Goal: Information Seeking & Learning: Learn about a topic

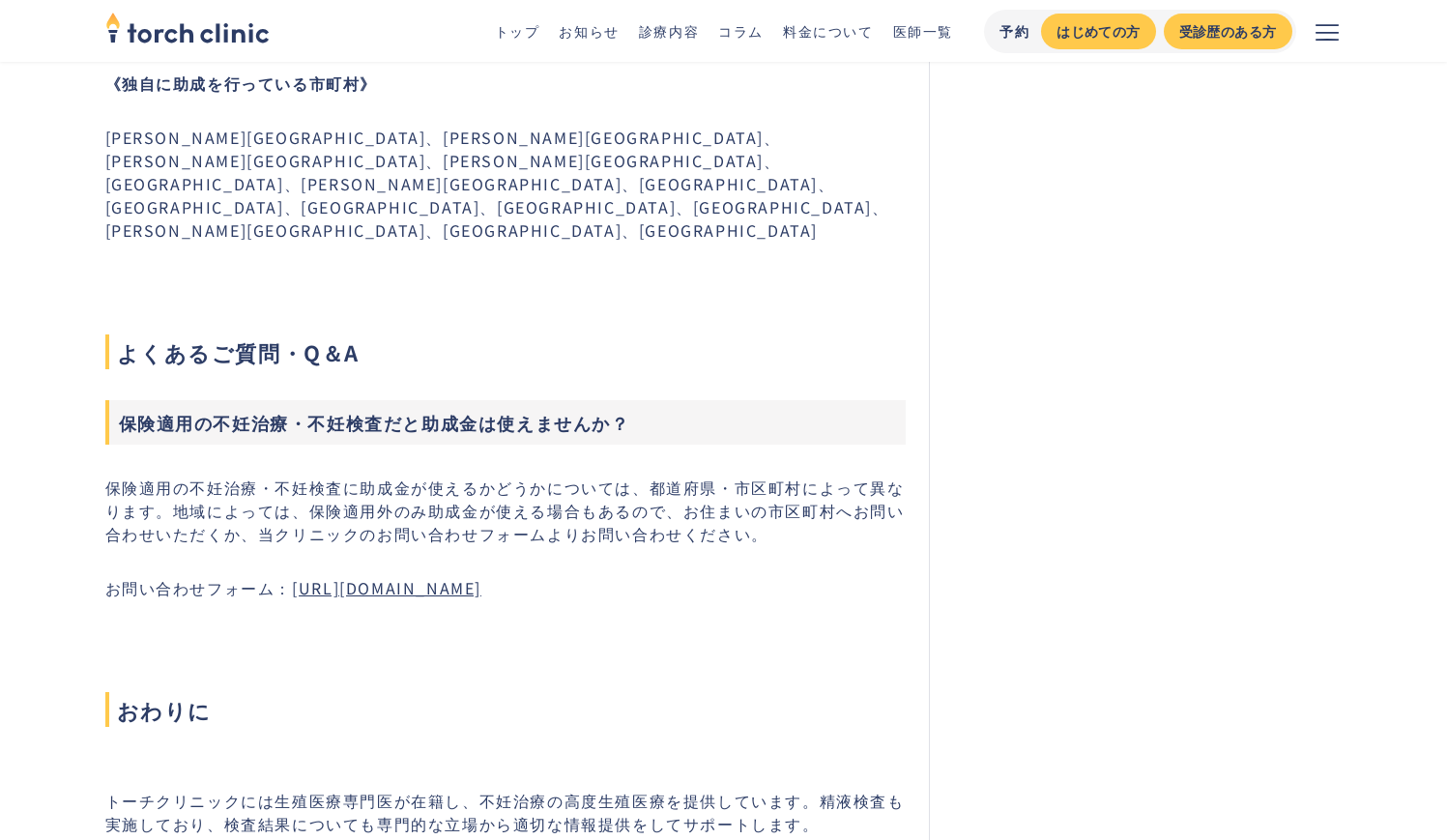
scroll to position [6515, 0]
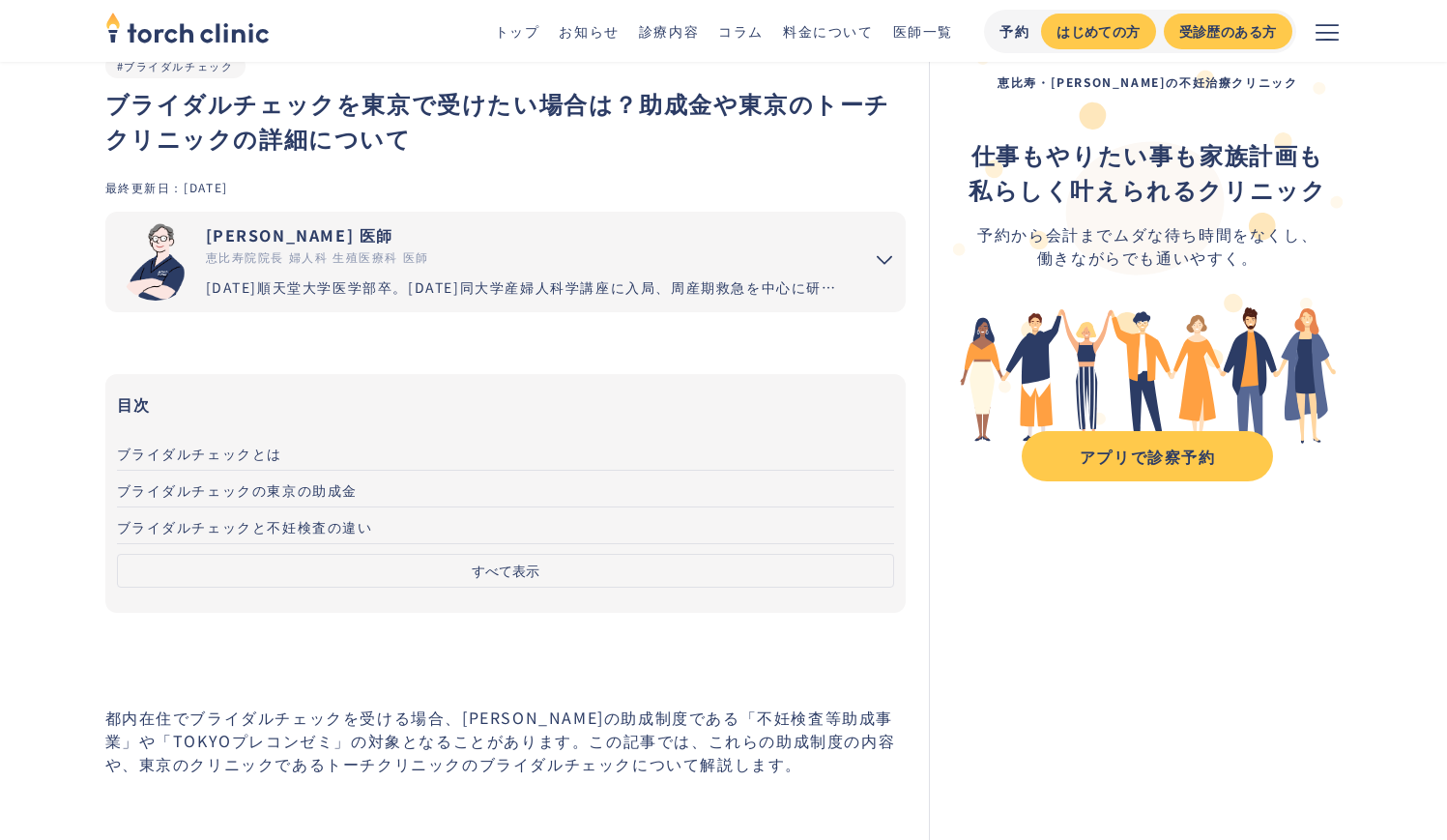
click at [303, 492] on span "ブライダルチェックの東京の助成金" at bounding box center [238, 491] width 242 height 20
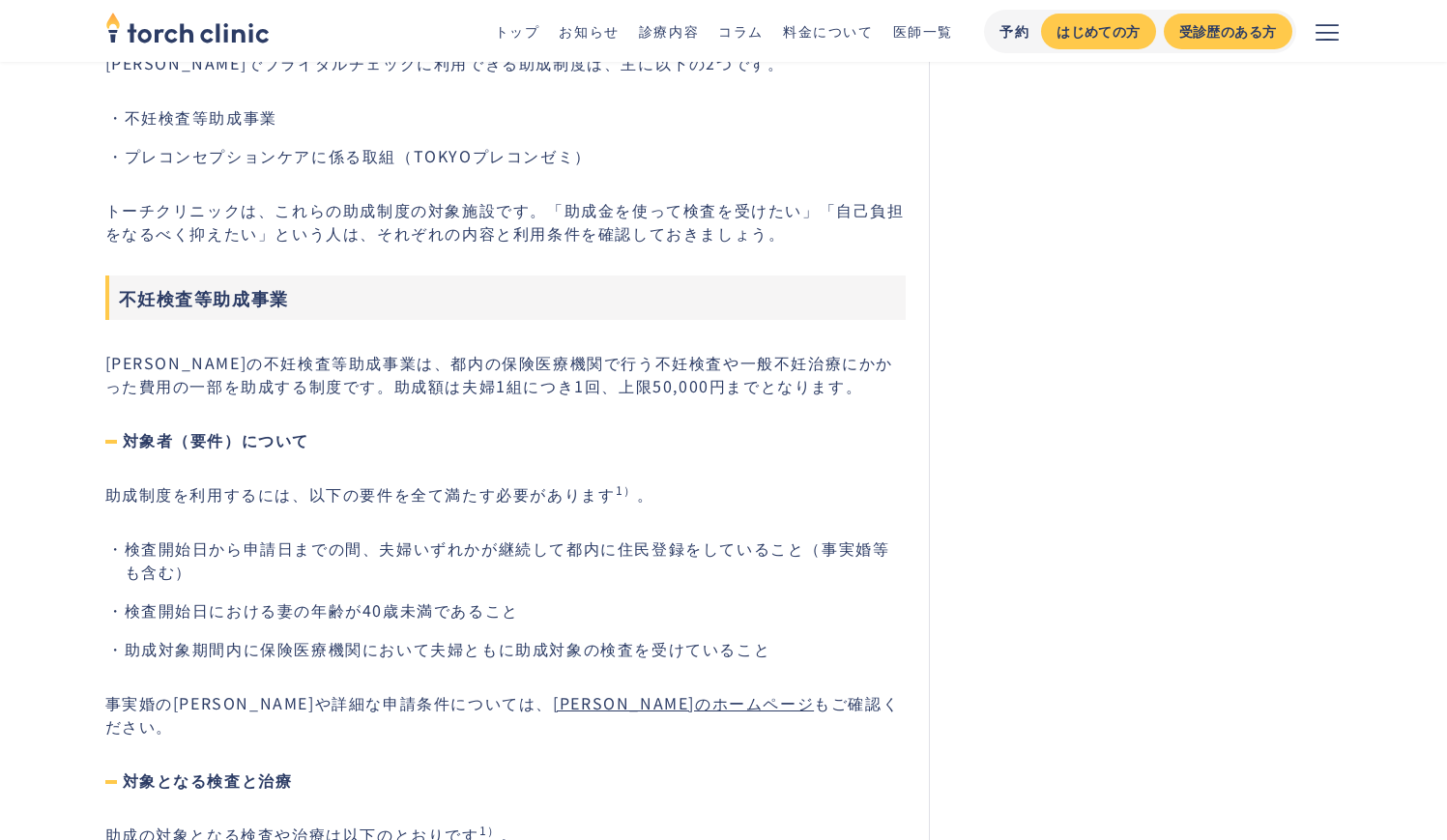
scroll to position [1993, 0]
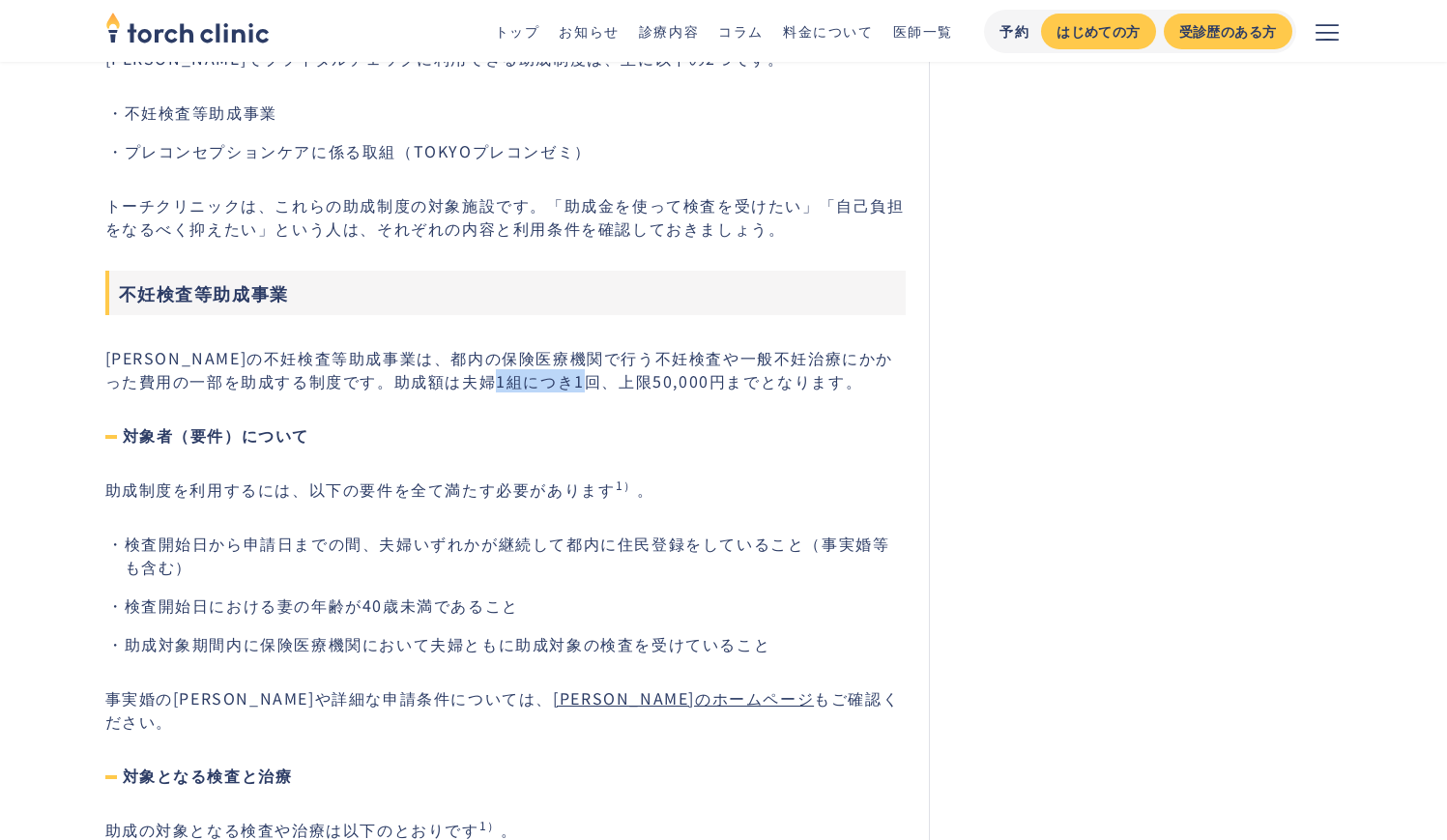
copy p "50,000"
drag, startPoint x: 548, startPoint y: 378, endPoint x: 603, endPoint y: 377, distance: 55.0
click at [603, 377] on p "[PERSON_NAME]の不妊検査等助成事業は、都内の保険医療機関で行う不妊検査や一般不妊治療にかかった費用の一部を助成する制度です。助成額は夫婦1組につき…" at bounding box center [506, 369] width 801 height 46
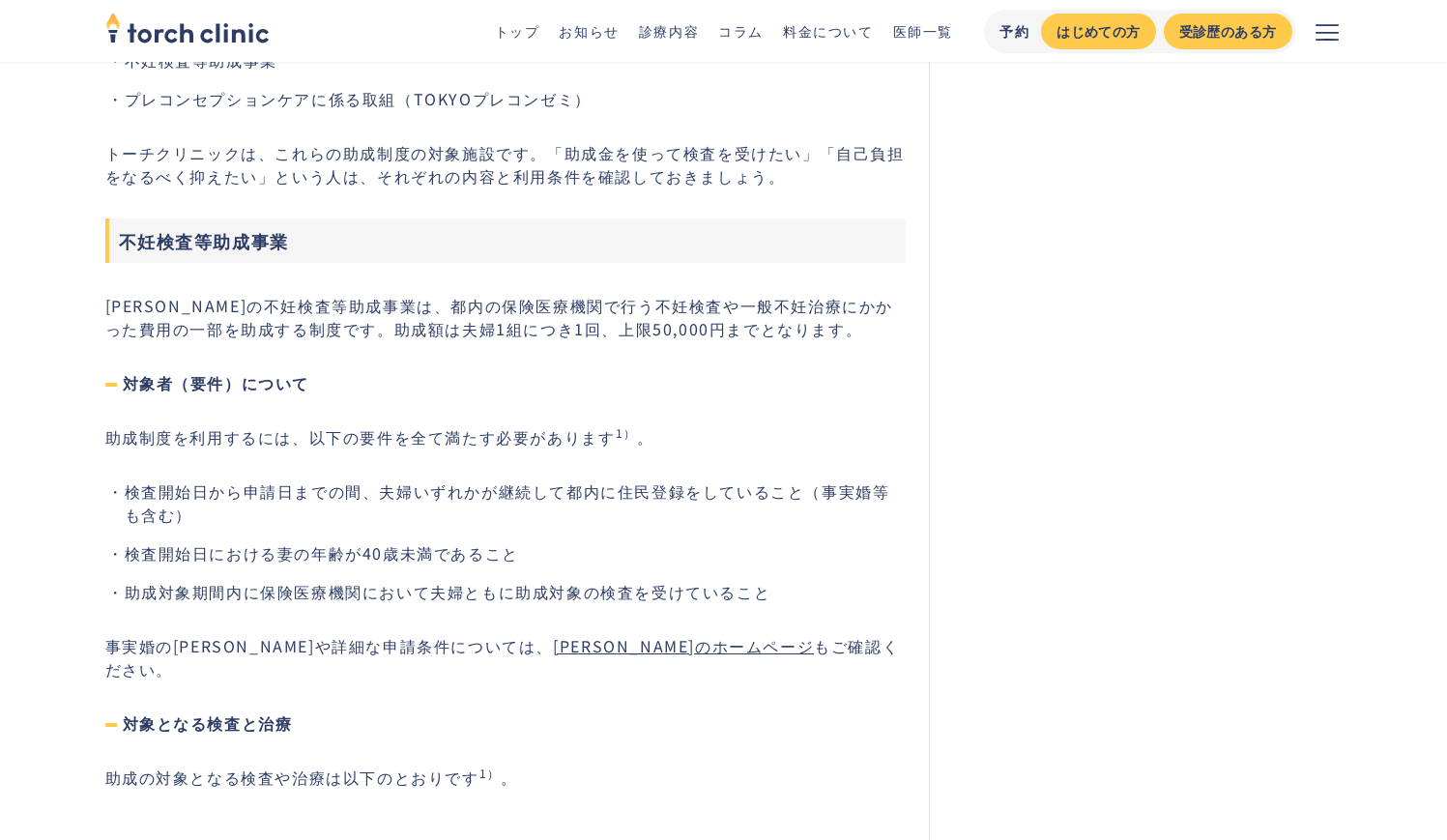
click at [553, 643] on link "[PERSON_NAME]のホームページ" at bounding box center [683, 646] width 261 height 24
click at [119, 649] on p "事実婚のケースや詳細な申請条件については、 東京都のホームページ もご確認ください。" at bounding box center [506, 656] width 801 height 46
drag, startPoint x: 110, startPoint y: 439, endPoint x: 304, endPoint y: 445, distance: 194.1
click at [304, 445] on p "助成制度を利用するには、以下の要件を全て満たす必要があります 1） 。" at bounding box center [506, 437] width 801 height 24
copy p "助成制度を利用するには、"
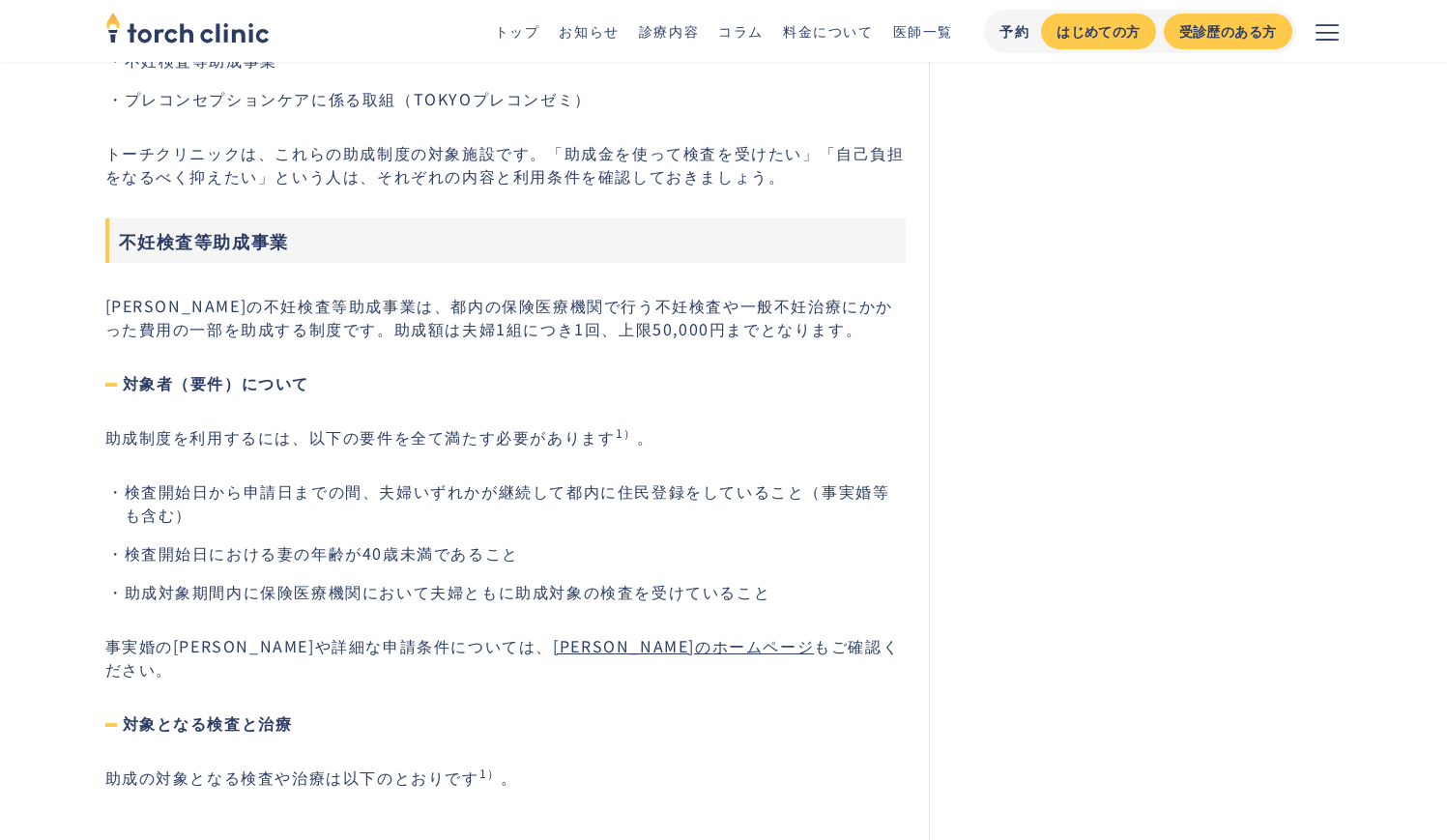
click at [292, 331] on p "[PERSON_NAME]の不妊検査等助成事業は、都内の保険医療機関で行う不妊検査や一般不妊治療にかかった費用の一部を助成する制度です。助成額は夫婦1組につき…" at bounding box center [506, 317] width 801 height 46
copy p "助成額は夫婦1組につき"
drag, startPoint x: 292, startPoint y: 331, endPoint x: 458, endPoint y: 332, distance: 166.0
click at [458, 332] on p "[PERSON_NAME]の不妊検査等助成事業は、都内の保険医療機関で行う不妊検査や一般不妊治療にかかった費用の一部を助成する制度です。助成額は夫婦1組につき…" at bounding box center [506, 317] width 801 height 46
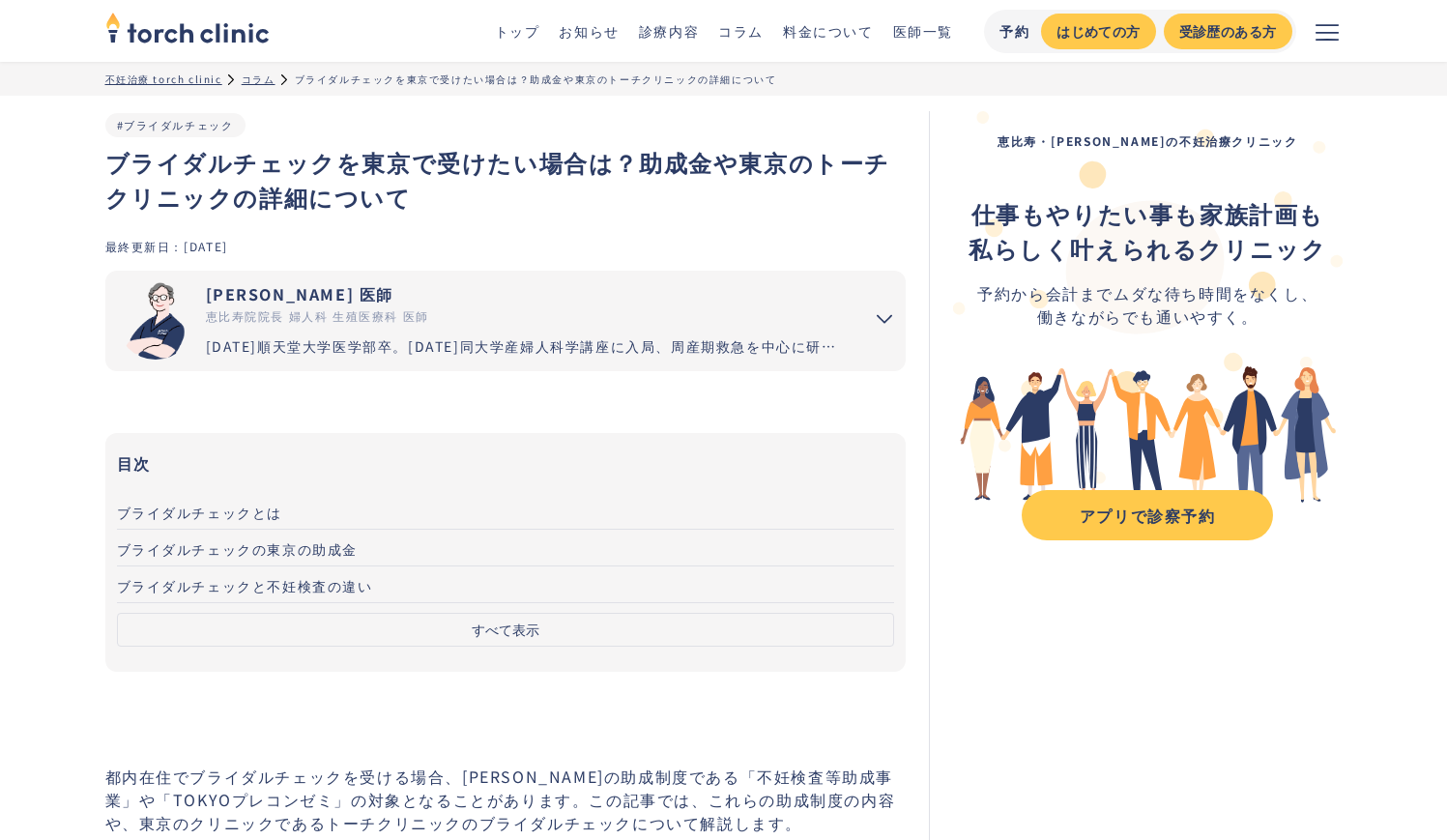
scroll to position [9, 0]
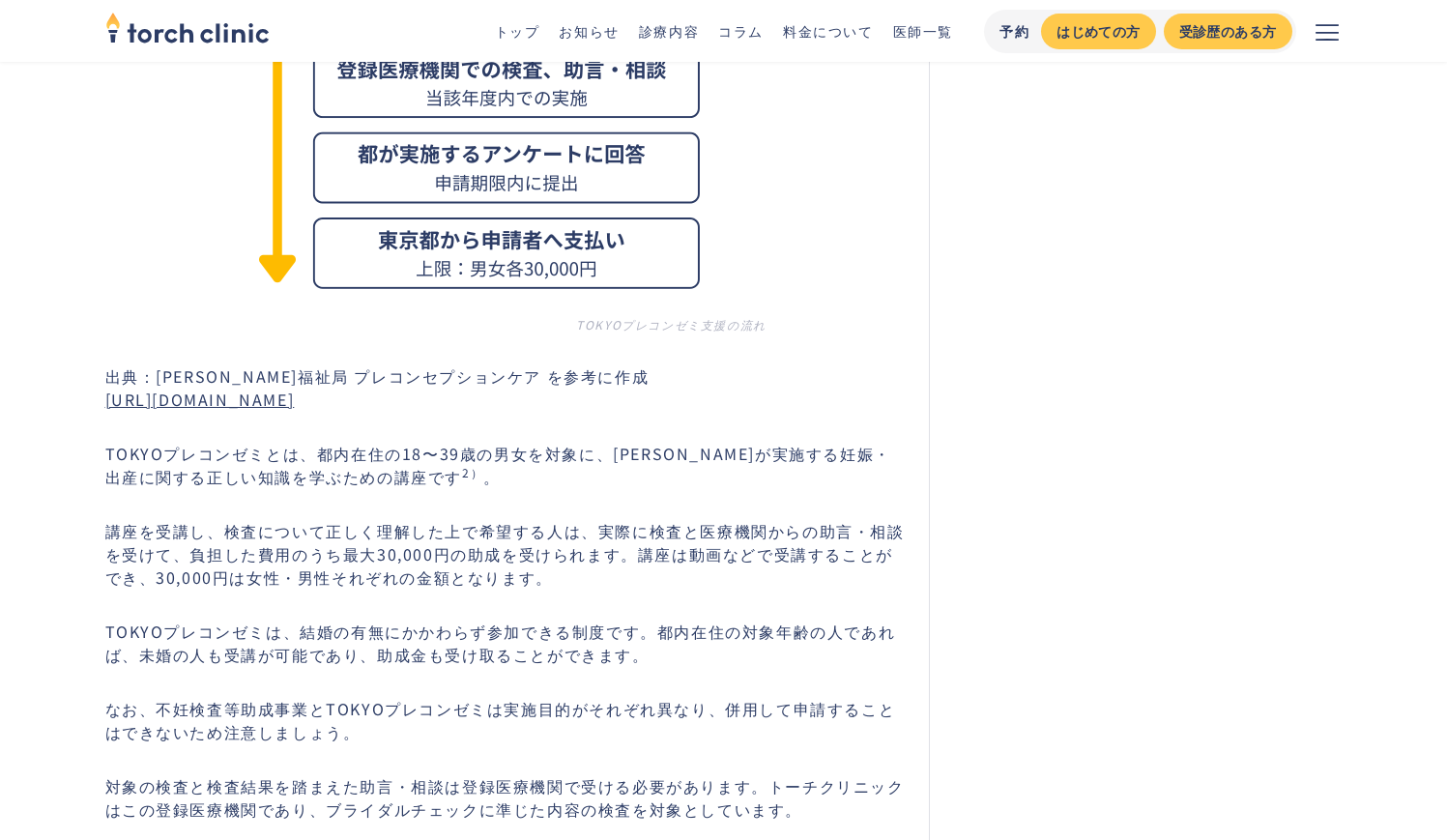
scroll to position [7195, 0]
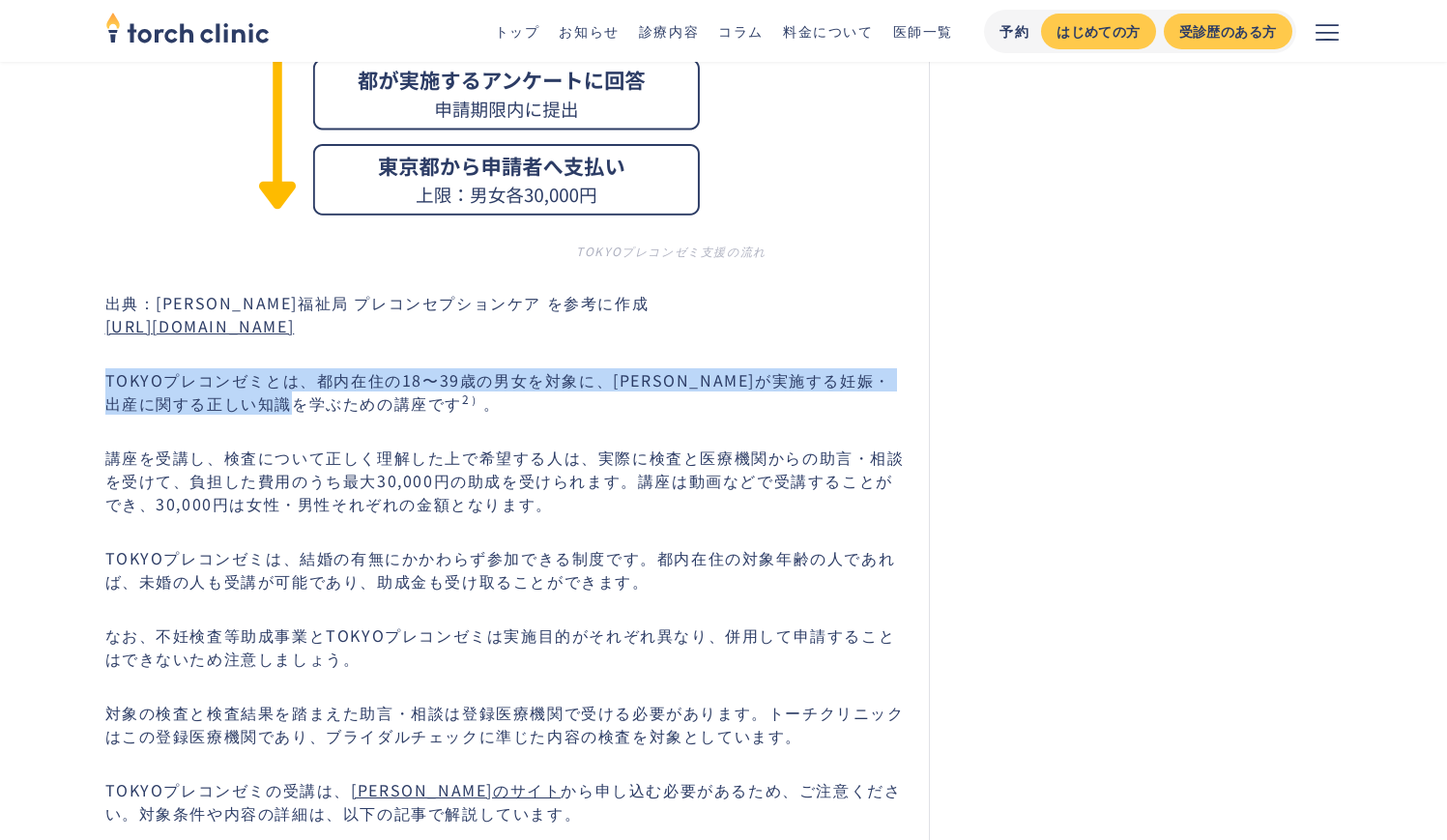
drag, startPoint x: 107, startPoint y: 361, endPoint x: 342, endPoint y: 376, distance: 235.5
click at [342, 376] on p "TOKYOプレコンゼミとは、都内在住の18〜39歳の男女を対象に、東京都が実施する妊娠・出産に関する正しい知識を学ぶための講座です 2） 。" at bounding box center [506, 391] width 801 height 46
copy p "TOKYOプレコンゼミとは、都内在住の18〜39歳の男女を対象に、[PERSON_NAME]が実施する妊娠・出産に関する正しい知識を学ぶための講座です"
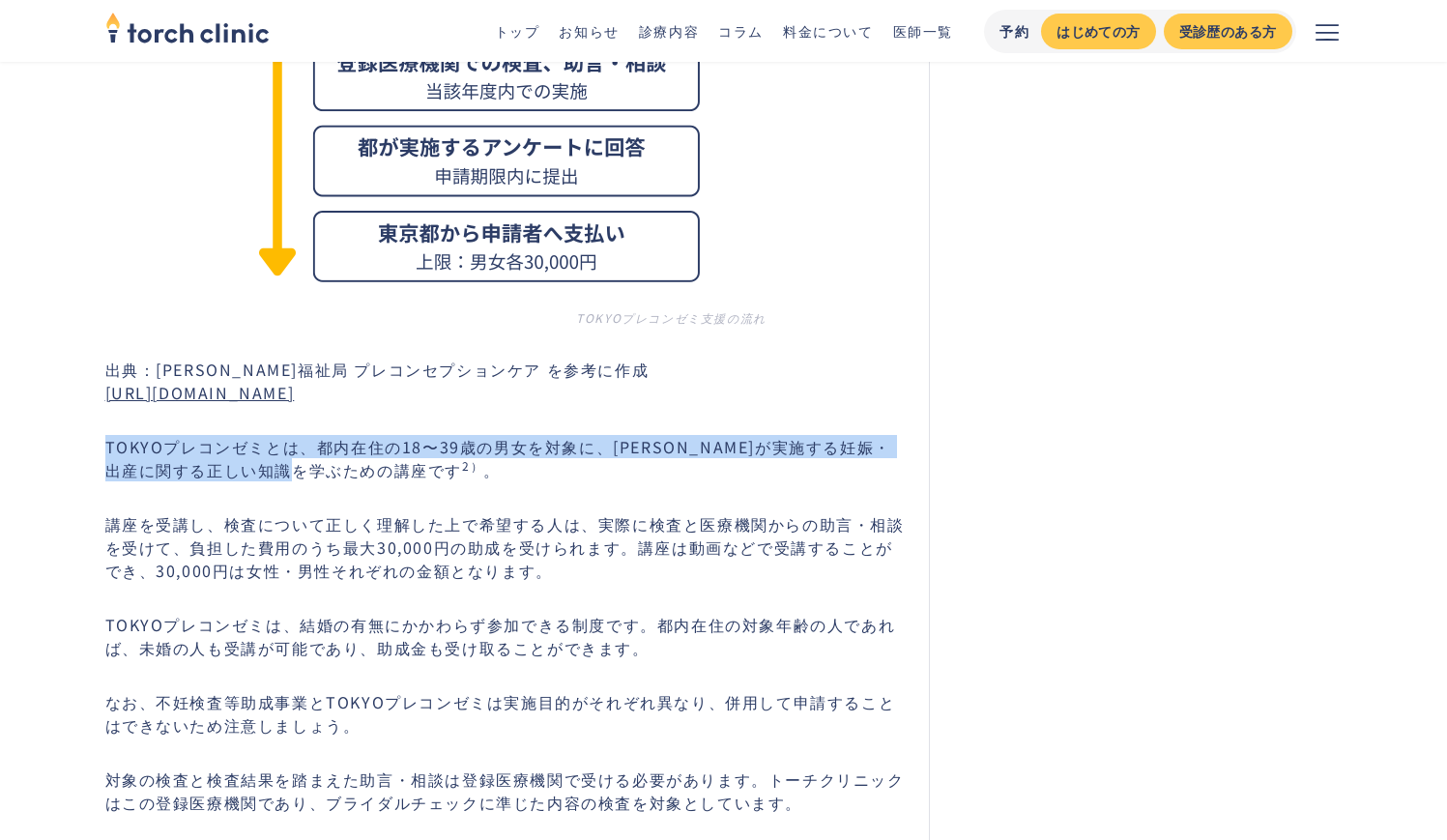
scroll to position [7124, 0]
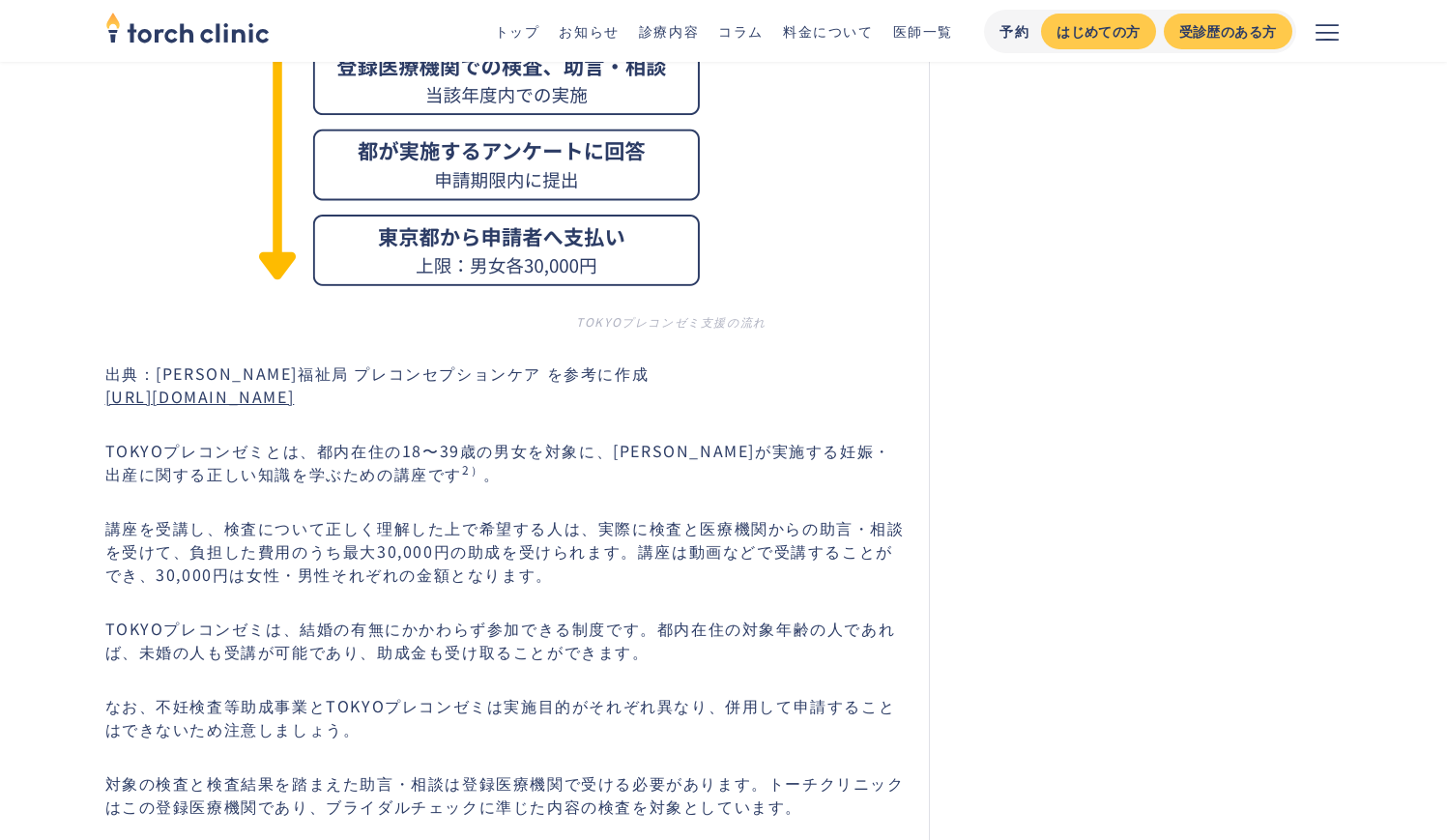
click at [307, 617] on p "TOKYOプレコンゼミは、結婚の有無にかかわらず参加できる制度です。都内在住の対象年齢の人であれば、未婚の人も受講が可能であり、助成金も受け取ることができます。" at bounding box center [506, 640] width 801 height 46
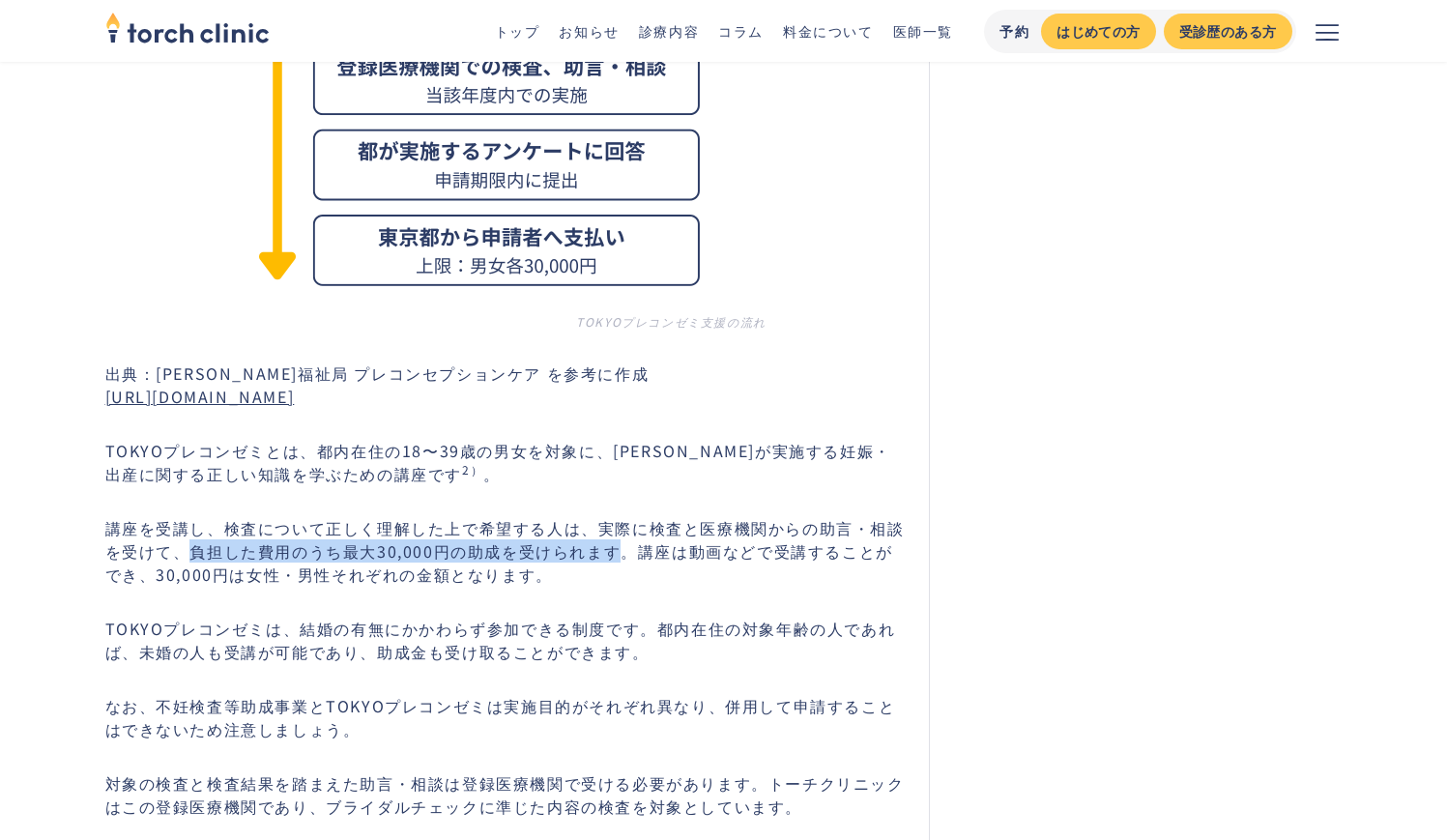
drag, startPoint x: 193, startPoint y: 523, endPoint x: 620, endPoint y: 537, distance: 427.2
click at [620, 537] on p "講座を受講し、検査について正しく理解した上で希望する人は、実際に検査と医療機関からの助言・相談を受けて、負担した費用のうち最大30,000円の助成を受けられま…" at bounding box center [506, 551] width 801 height 70
copy p "負担した費用のうち最大30,000円の助成を受けられます"
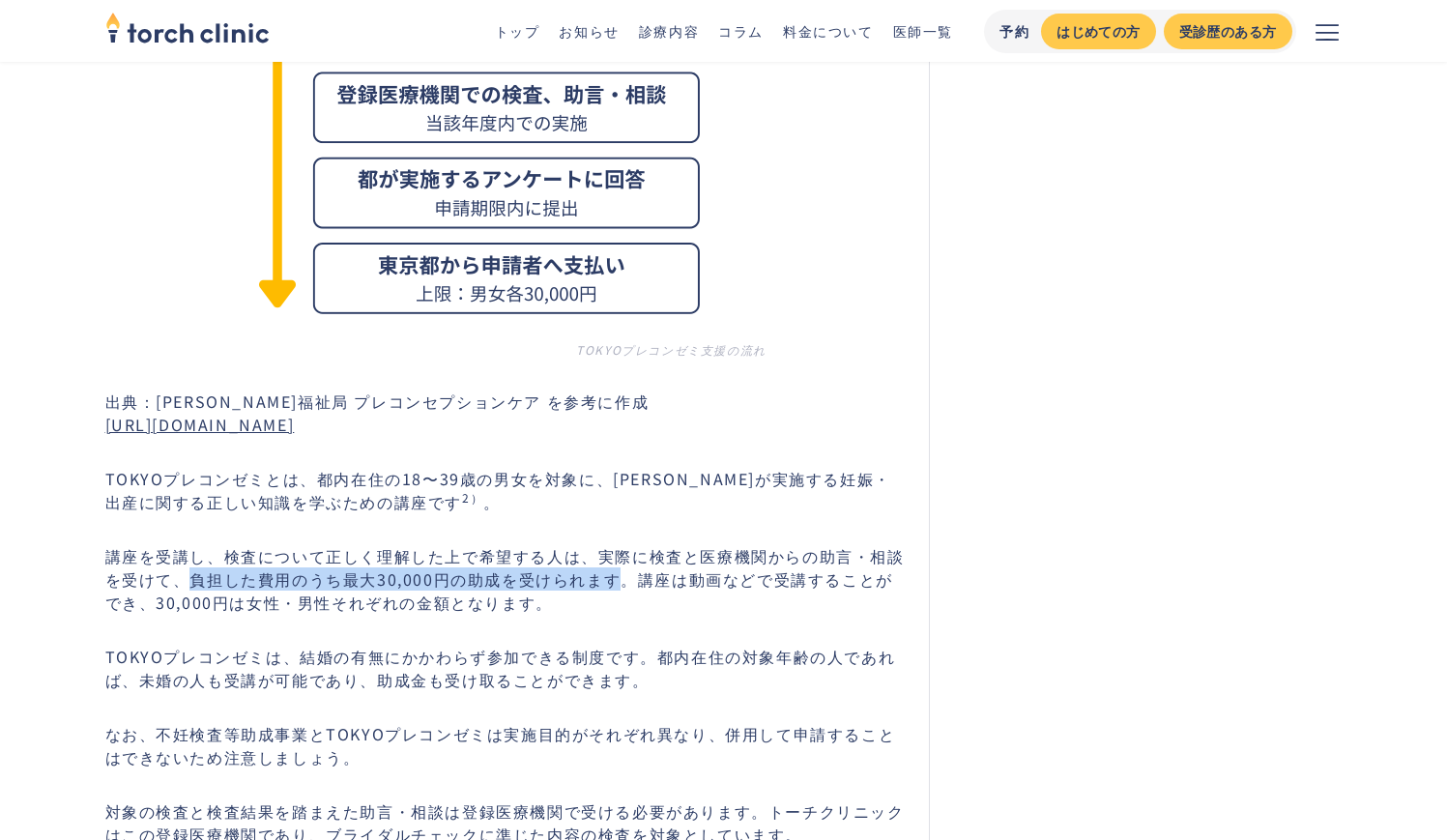
click at [295, 413] on link "[URL][DOMAIN_NAME]" at bounding box center [200, 424] width 190 height 24
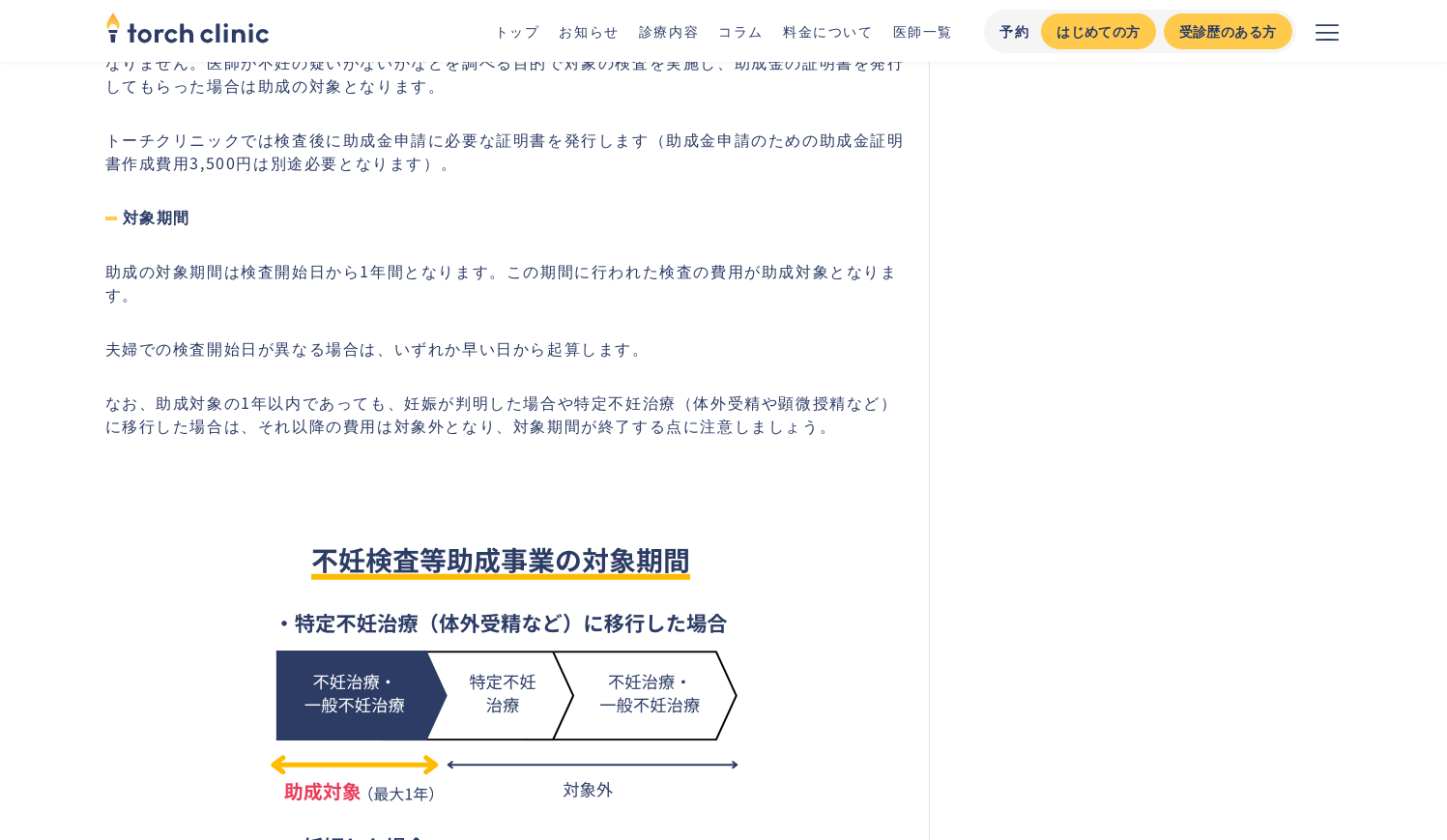
scroll to position [2285, 0]
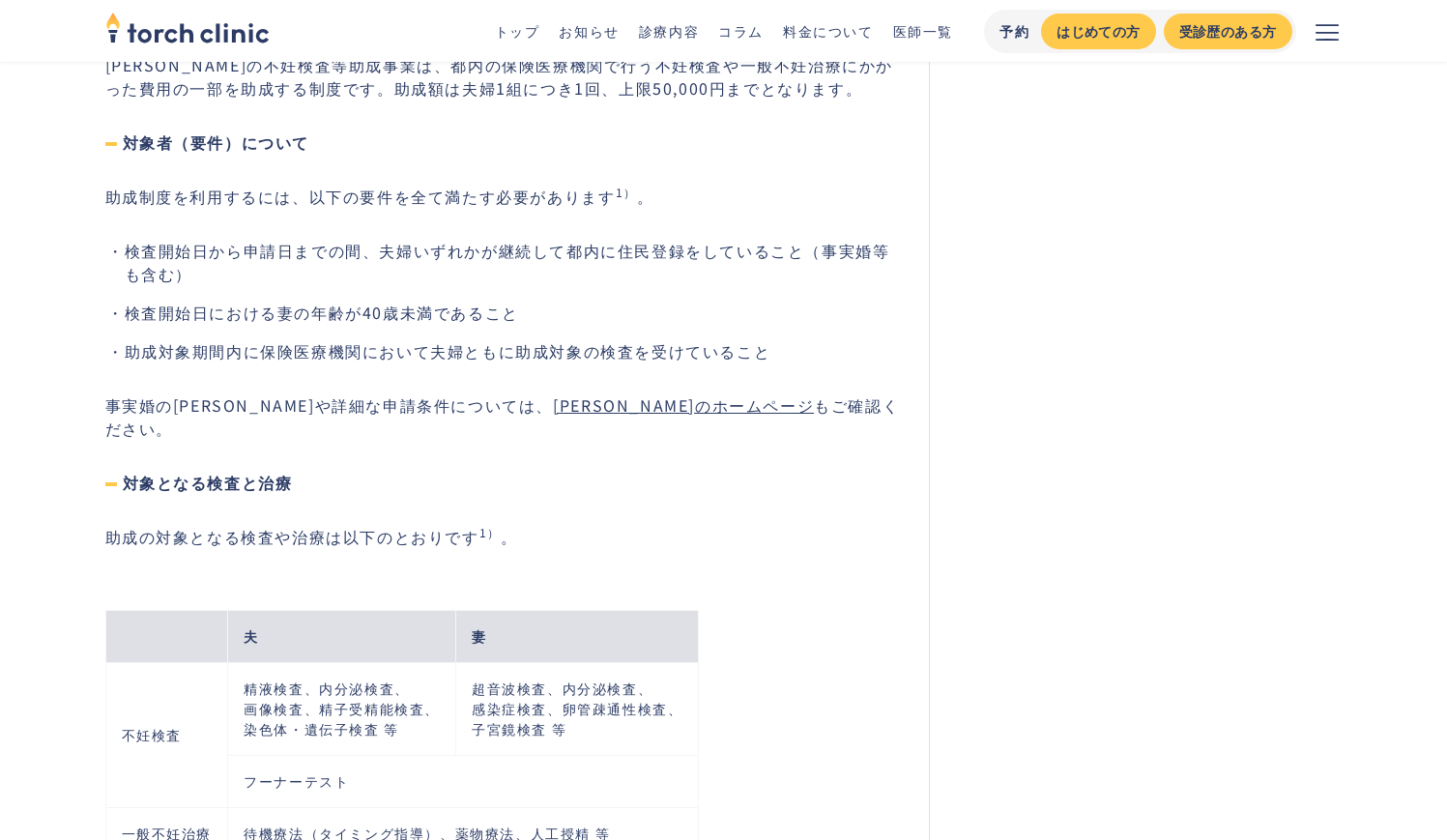
drag, startPoint x: 225, startPoint y: 559, endPoint x: 515, endPoint y: 567, distance: 290.1
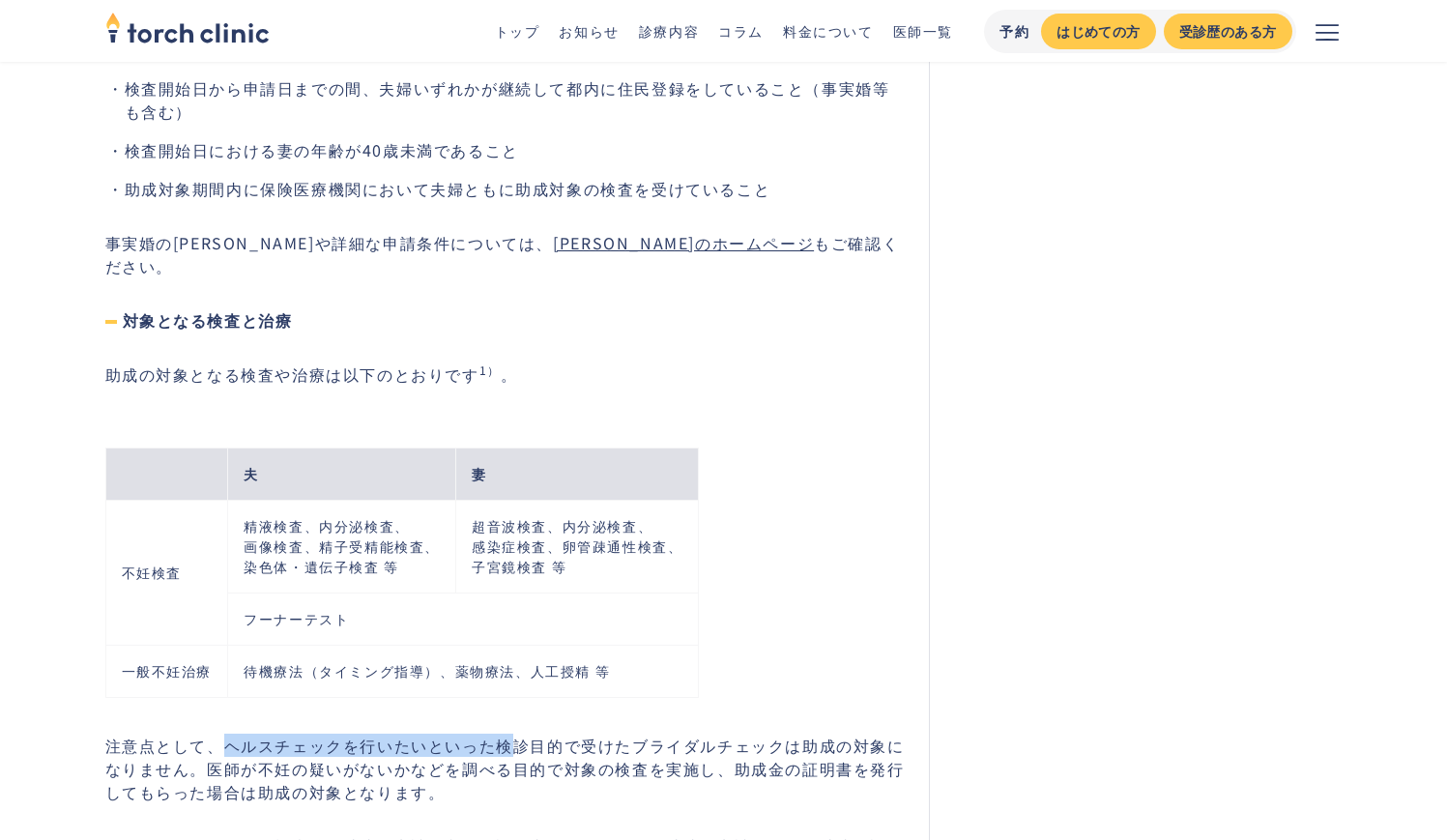
scroll to position [2481, 0]
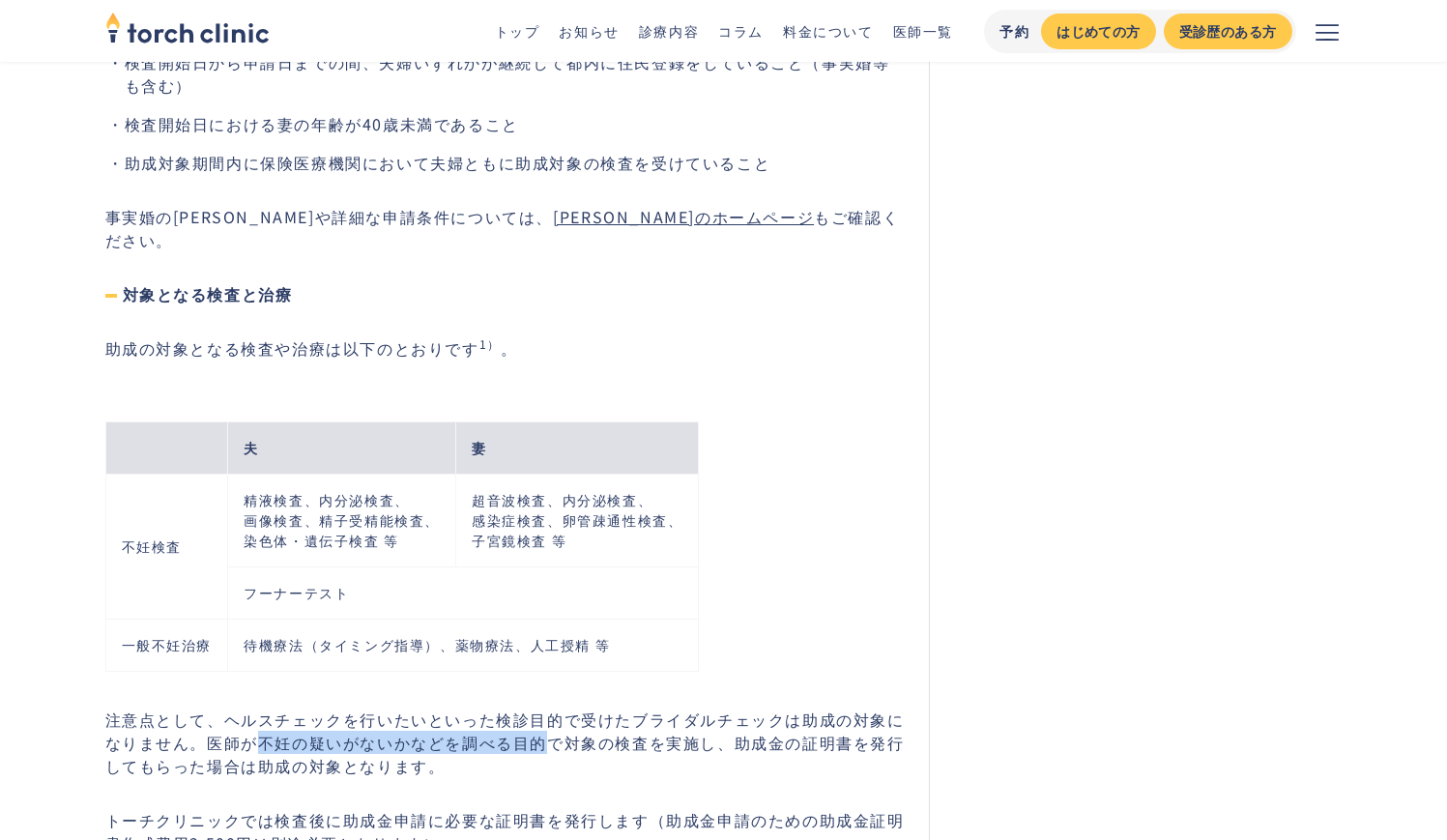
drag, startPoint x: 258, startPoint y: 396, endPoint x: 544, endPoint y: 398, distance: 286.0
click at [544, 708] on p "注意点として、ヘルスチェックを行いたいといった検診目的で受けたブライダルチェックは助成の対象になりません。医師が不妊の疑いがないかなどを調べる目的で対象の検査…" at bounding box center [506, 742] width 801 height 70
click at [211, 708] on p "注意点として、ヘルスチェックを行いたいといった検診目的で受けたブライダルチェックは助成の対象になりません。医師が不妊の疑いがないかなどを調べる目的で対象の検査…" at bounding box center [506, 742] width 801 height 70
drag, startPoint x: 207, startPoint y: 395, endPoint x: 546, endPoint y: 393, distance: 339.0
click at [546, 708] on p "注意点として、ヘルスチェックを行いたいといった検診目的で受けたブライダルチェックは助成の対象になりません。医師が不妊の疑いがないかなどを調べる目的で対象の検査…" at bounding box center [506, 742] width 801 height 70
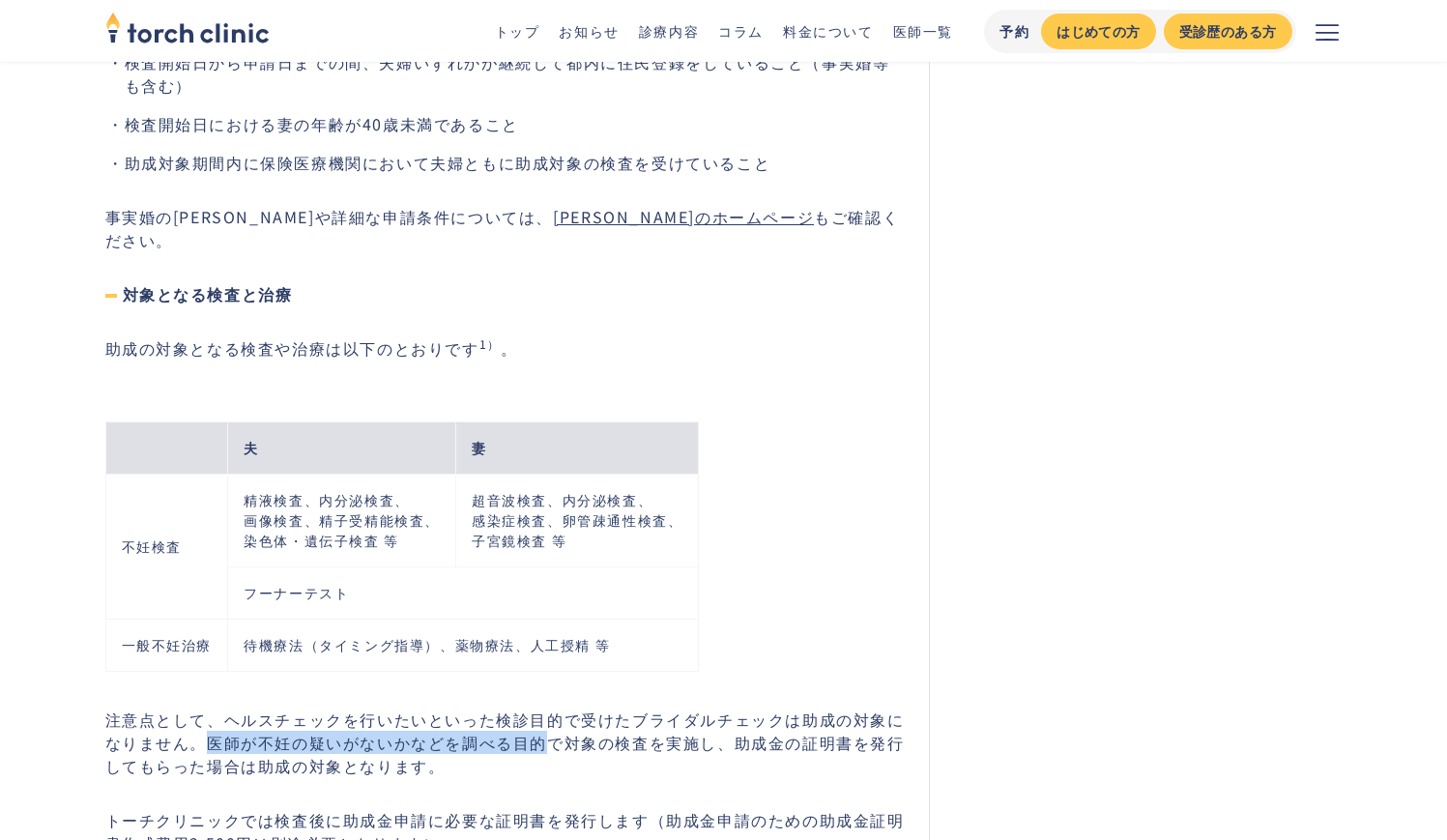
copy p "医師が不妊の疑いがないかなどを調べる目的"
click at [223, 708] on p "注意点として、ヘルスチェックを行いたいといった検診目的で受けたブライダルチェックは助成の対象になりません。医師が不妊の疑いがないかなどを調べる目的で対象の検査…" at bounding box center [506, 742] width 801 height 70
drag, startPoint x: 497, startPoint y: 373, endPoint x: 573, endPoint y: 370, distance: 76.1
click at [573, 708] on p "注意点として、ヘルスチェックを行いたいといった検診目的で受けたブライダルチェックは助成の対象になりません。医師が不妊の疑いがないかなどを調べる目的で対象の検査…" at bounding box center [506, 742] width 801 height 70
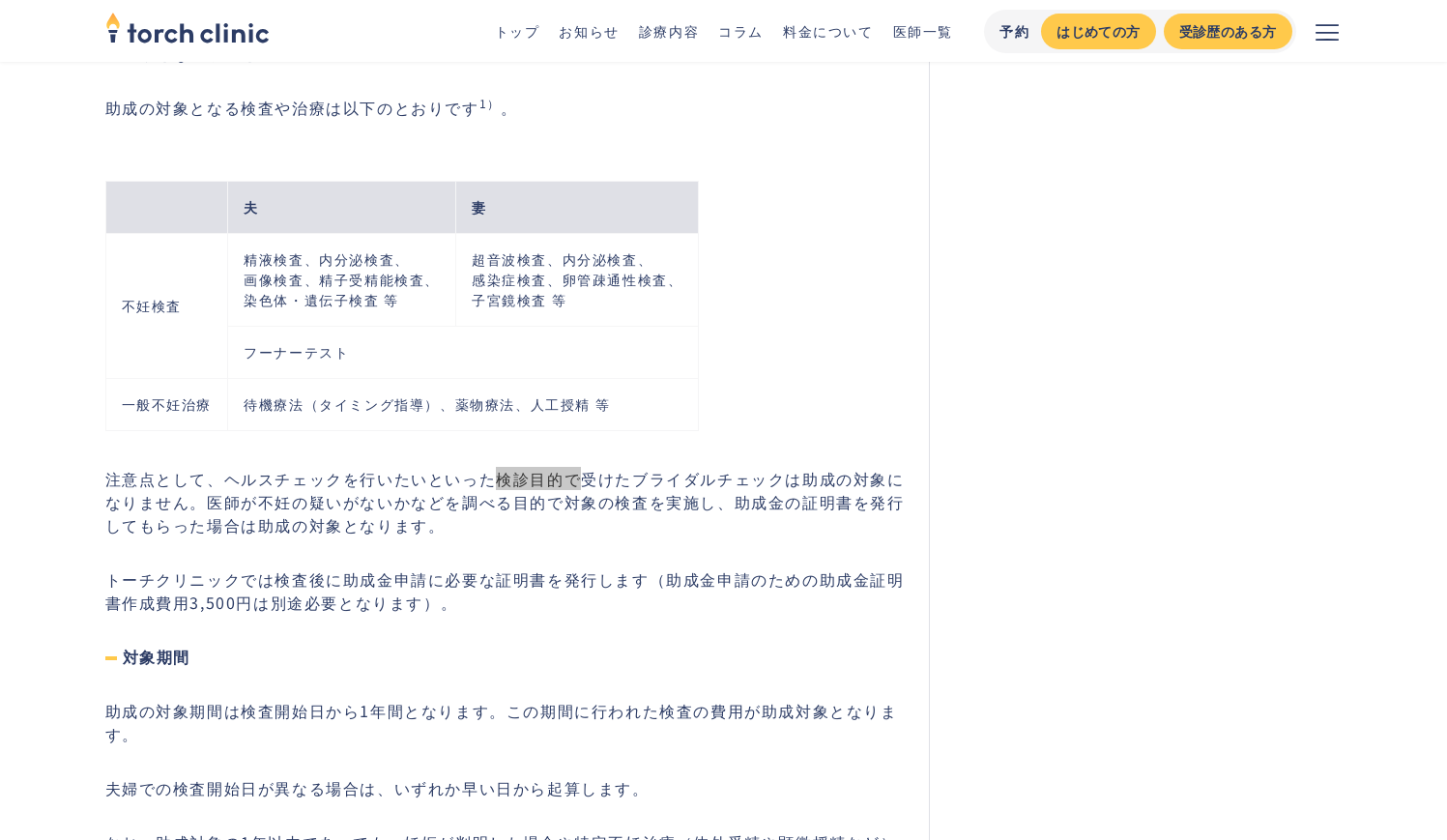
scroll to position [2625, 0]
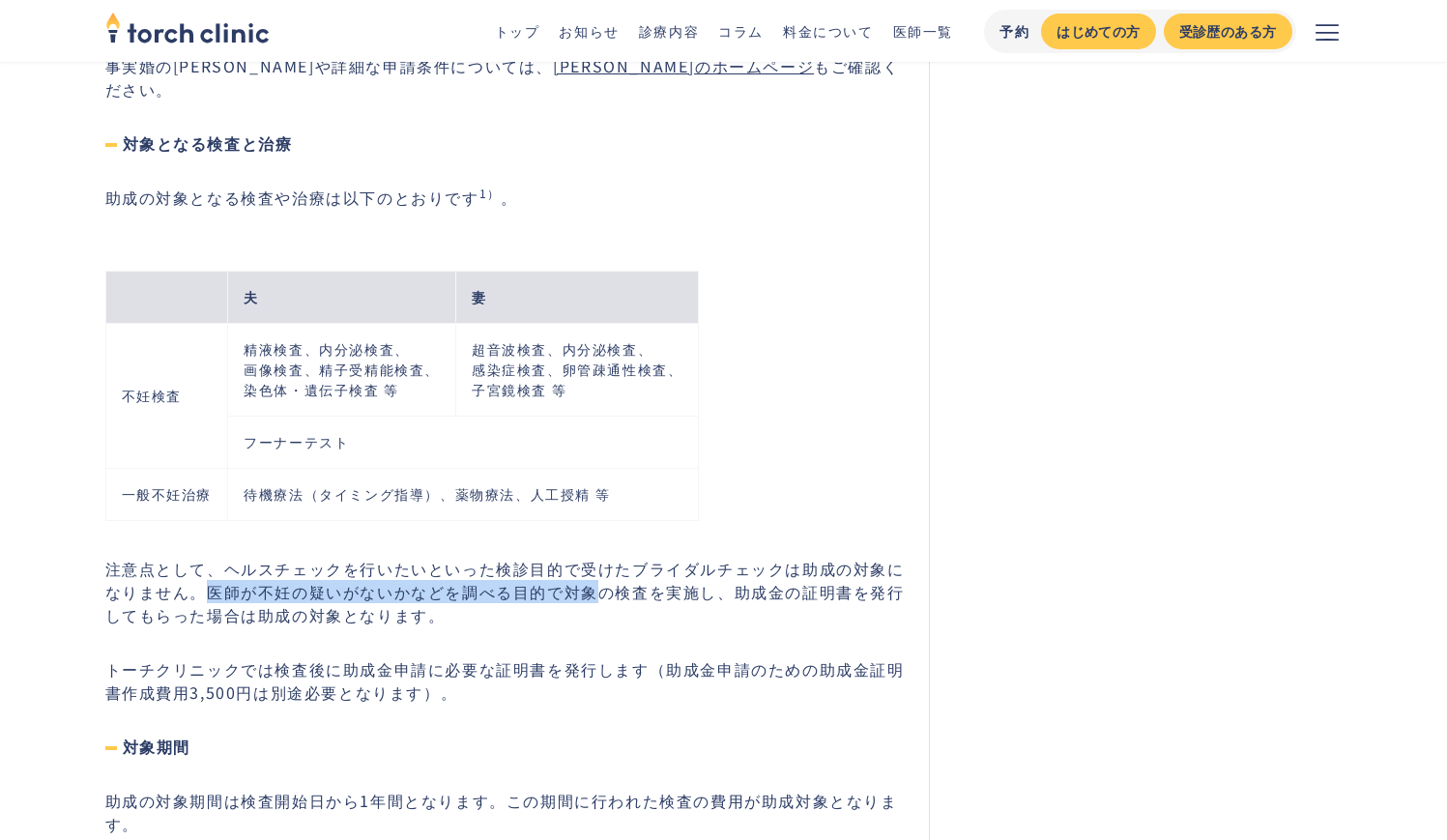
drag, startPoint x: 208, startPoint y: 245, endPoint x: 594, endPoint y: 246, distance: 386.0
click at [594, 557] on p "注意点として、ヘルスチェックを行いたいといった検診目的で受けたブライダルチェックは助成の対象になりません。医師が不妊の疑いがないかなどを調べる目的で対象の検査…" at bounding box center [506, 591] width 801 height 70
copy p "医師が不妊の疑いがないかなどを調べる目的で対象"
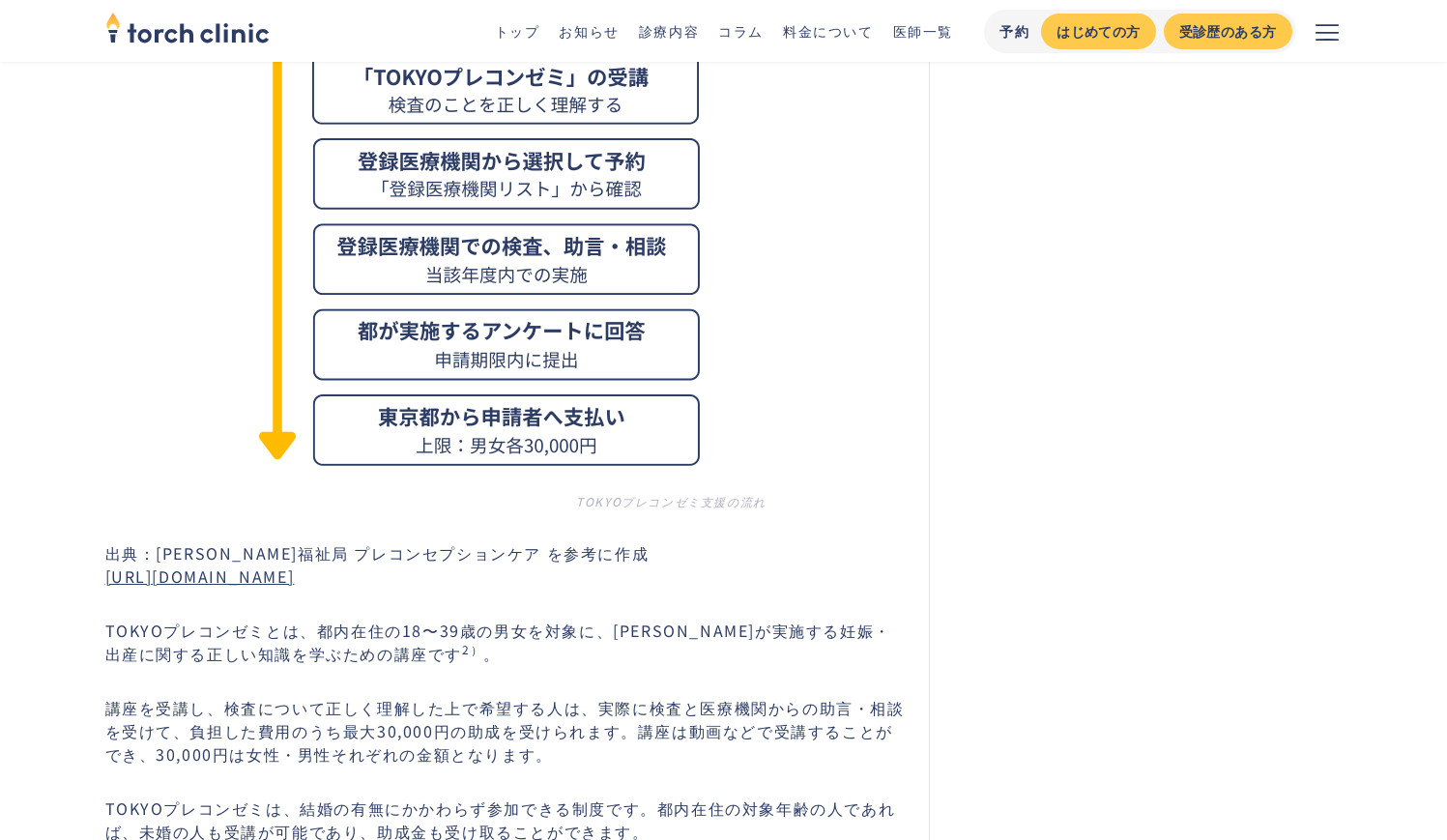
scroll to position [6936, 0]
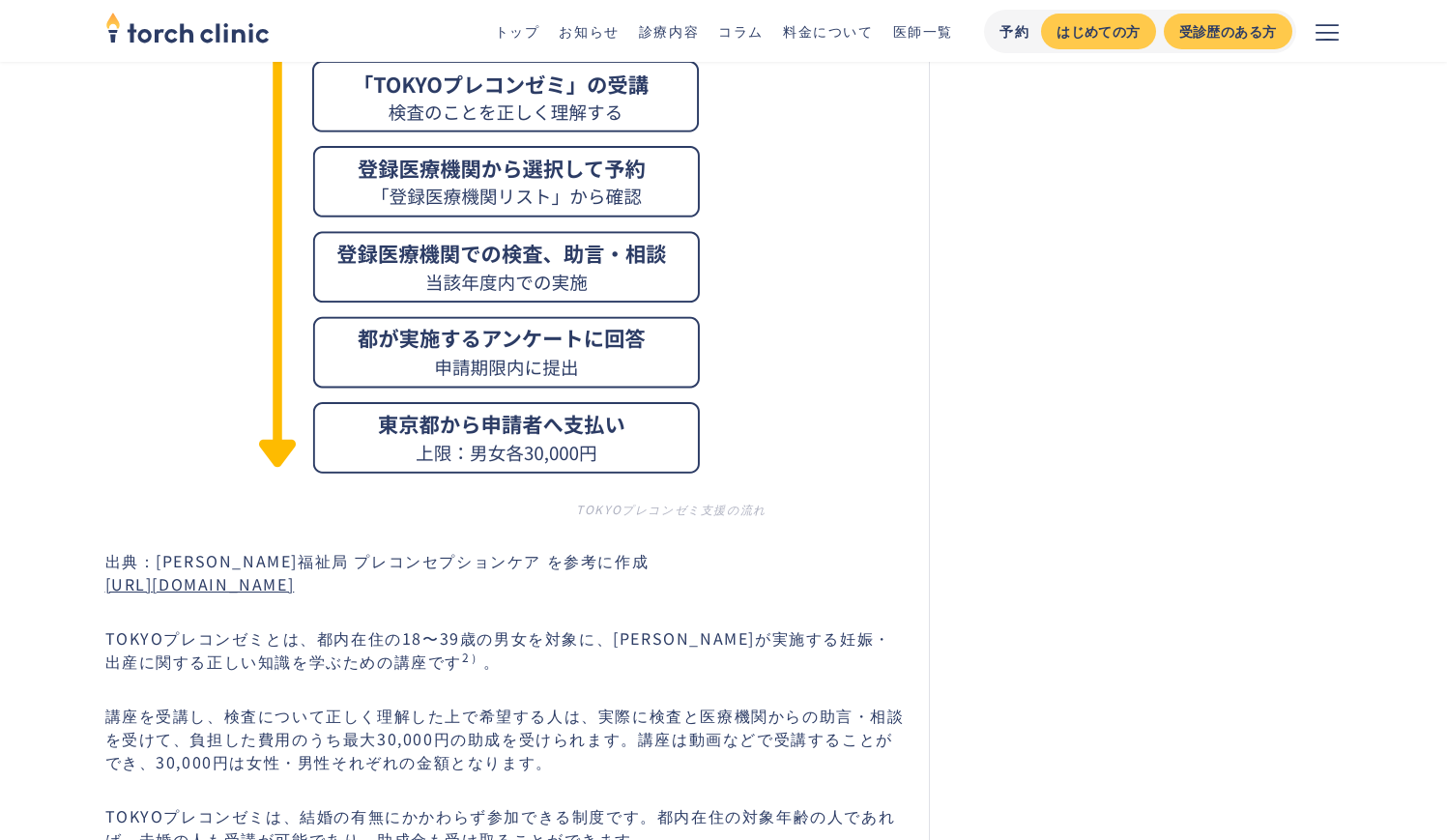
click at [343, 804] on p "TOKYOプレコンゼミは、結婚の有無にかかわらず参加できる制度です。都内在住の対象年齢の人であれば、未婚の人も受講が可能であり、助成金も受け取ることができます。" at bounding box center [506, 827] width 801 height 46
drag, startPoint x: 166, startPoint y: 541, endPoint x: 693, endPoint y: 545, distance: 527.0
copy p "妊検査等助成事業とTOKYOプレコンゼミは実施目的がそれぞれ異な"
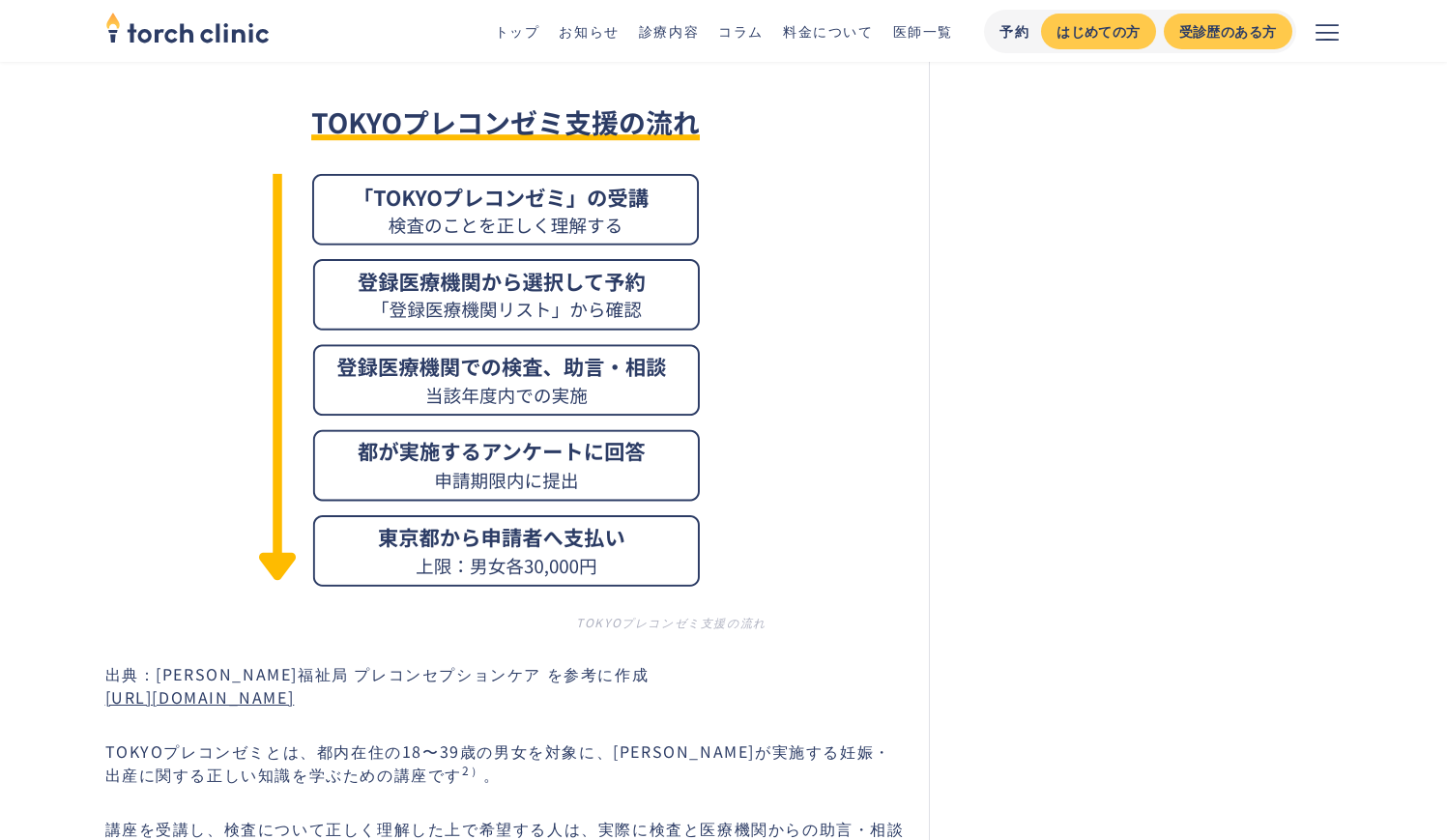
scroll to position [6814, 0]
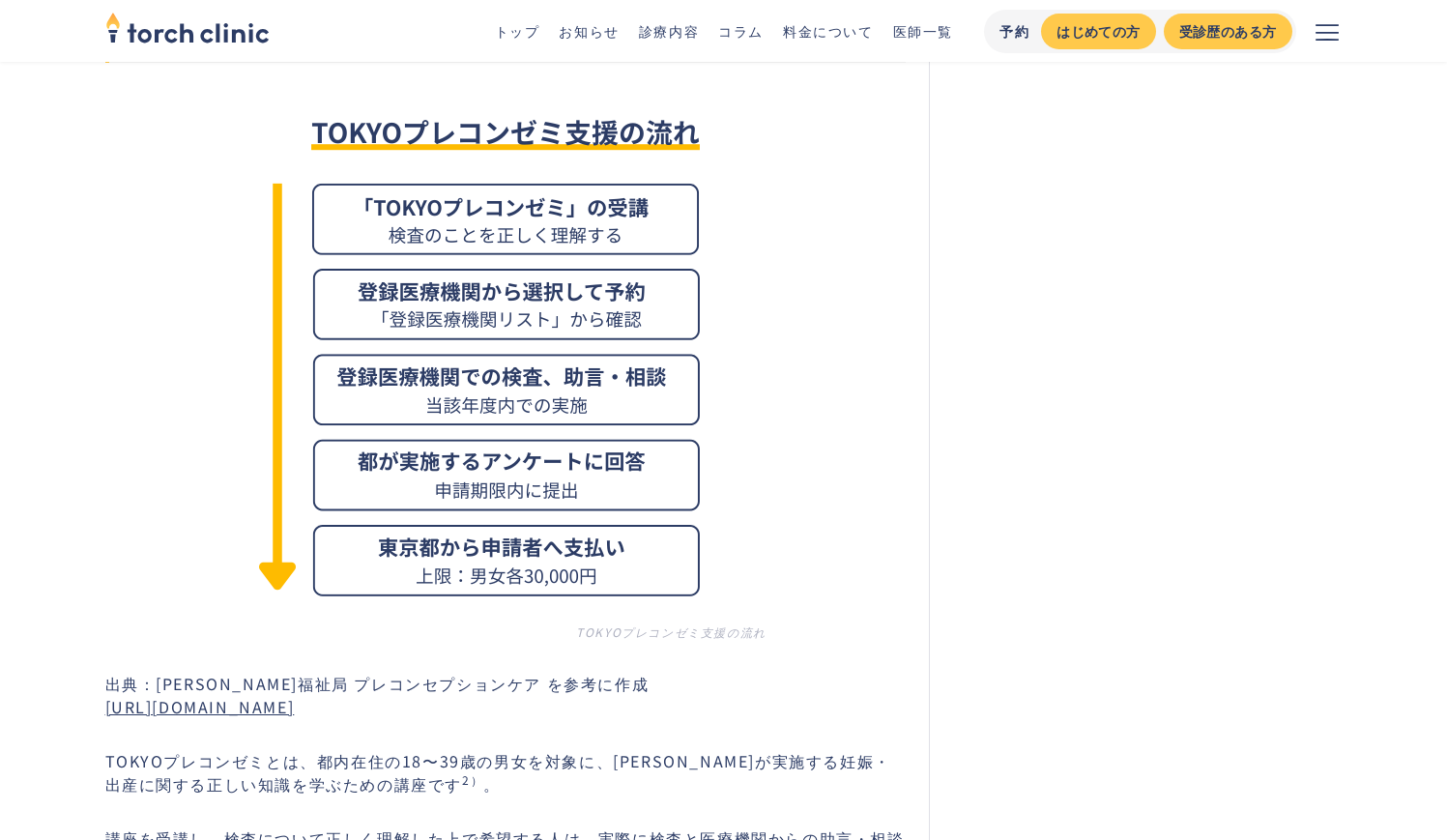
click at [223, 695] on link "[URL][DOMAIN_NAME]" at bounding box center [200, 707] width 190 height 24
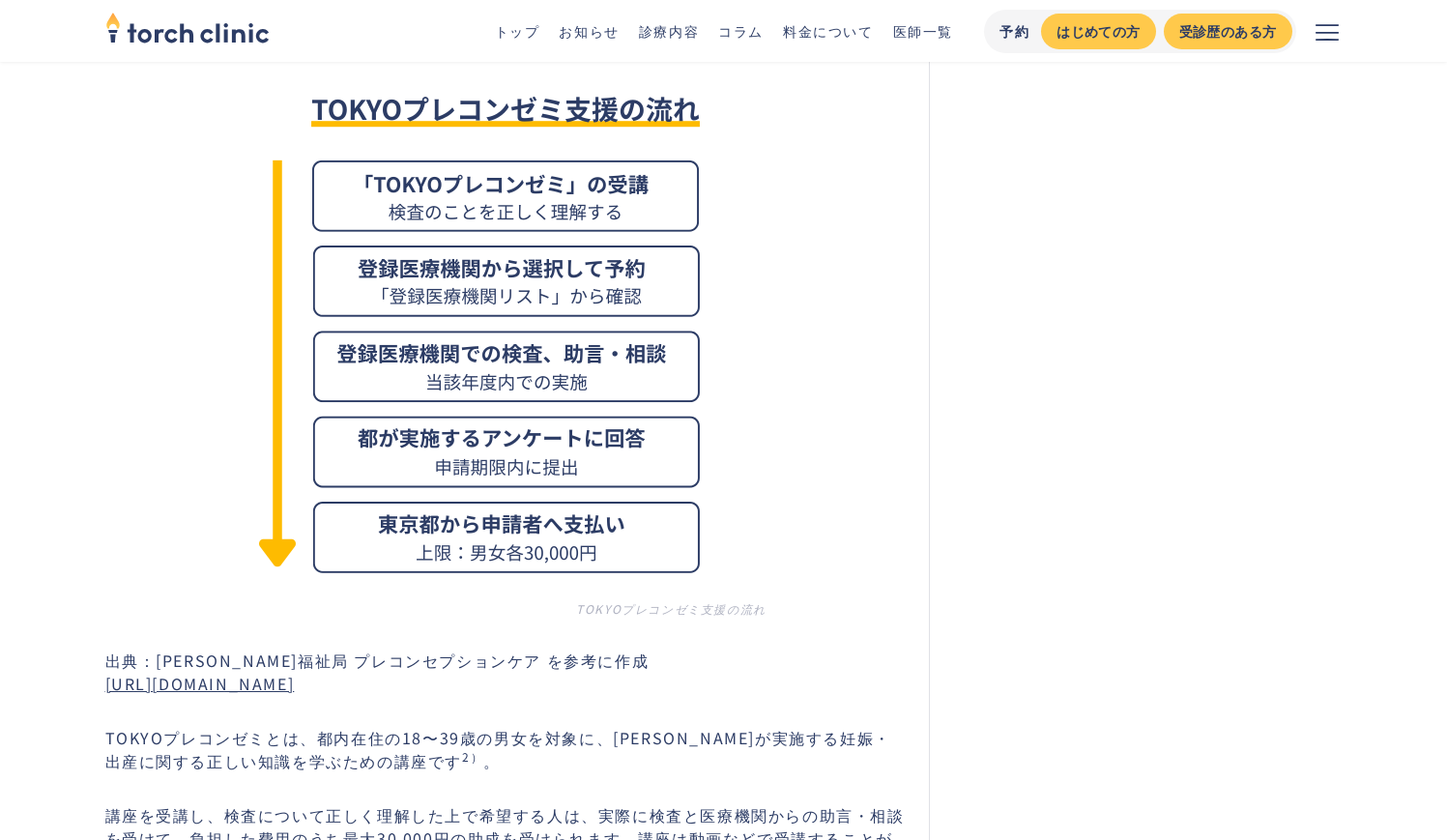
scroll to position [6346, 0]
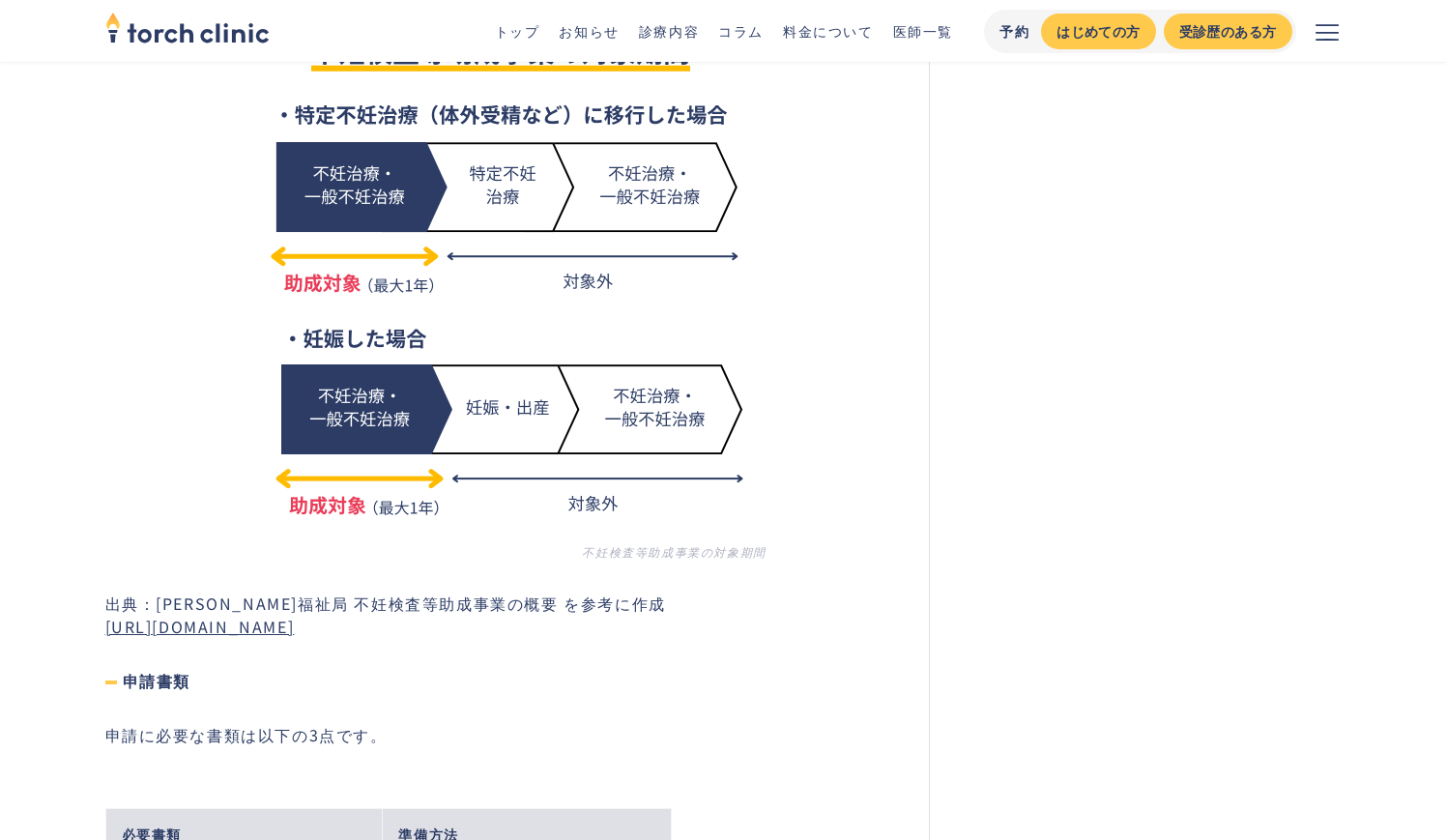
scroll to position [3466, 0]
